Goal: Find contact information: Find contact information

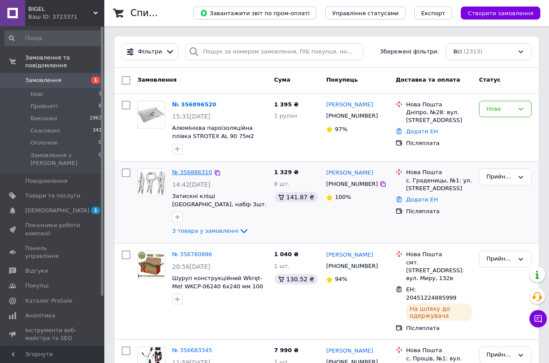
click at [191, 170] on link "№ 356886310" at bounding box center [192, 172] width 40 height 7
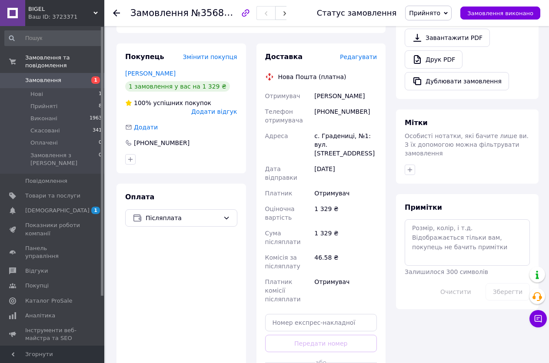
scroll to position [348, 0]
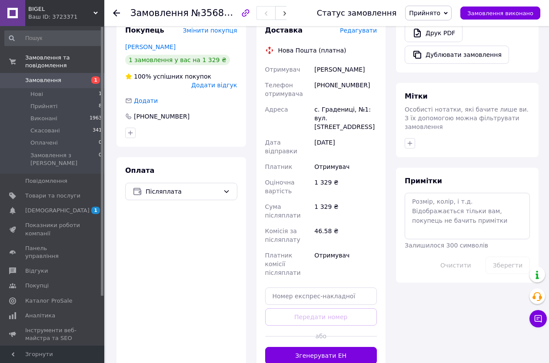
click at [338, 77] on div "[PHONE_NUMBER]" at bounding box center [345, 89] width 66 height 24
copy div "380674800108"
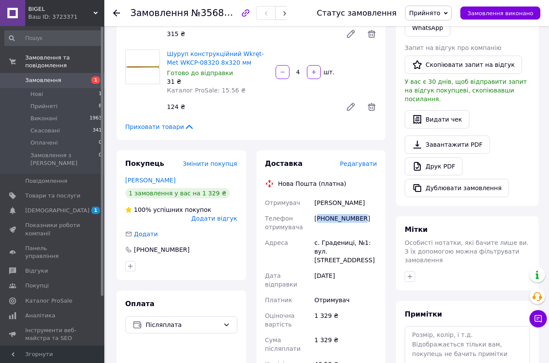
scroll to position [217, 0]
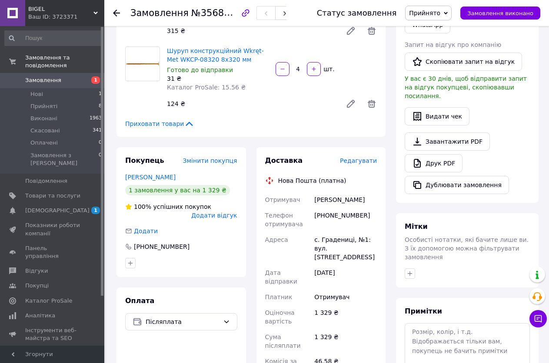
click at [327, 194] on div "[PERSON_NAME]" at bounding box center [345, 200] width 66 height 16
copy div "[PERSON_NAME]"
click at [343, 192] on div "[PERSON_NAME]" at bounding box center [345, 200] width 66 height 16
drag, startPoint x: 342, startPoint y: 189, endPoint x: 347, endPoint y: 193, distance: 6.1
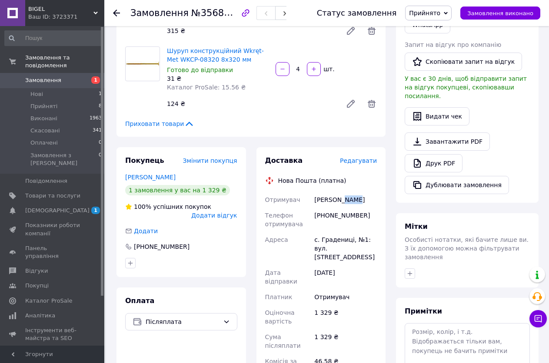
click at [345, 192] on div "[PERSON_NAME]" at bounding box center [345, 200] width 66 height 16
copy div "[PERSON_NAME]"
click at [331, 233] on div "с. Градениці, №1: вул. [STREET_ADDRESS]" at bounding box center [345, 248] width 66 height 33
copy div "Градениці"
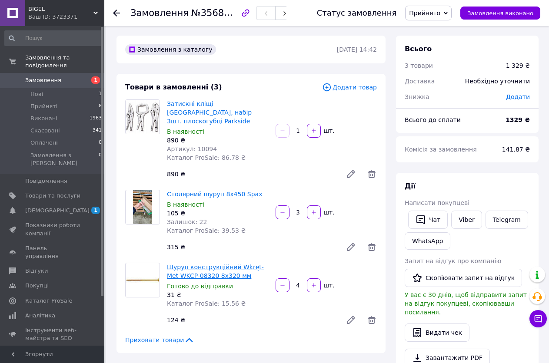
scroll to position [0, 0]
